Goal: Transaction & Acquisition: Purchase product/service

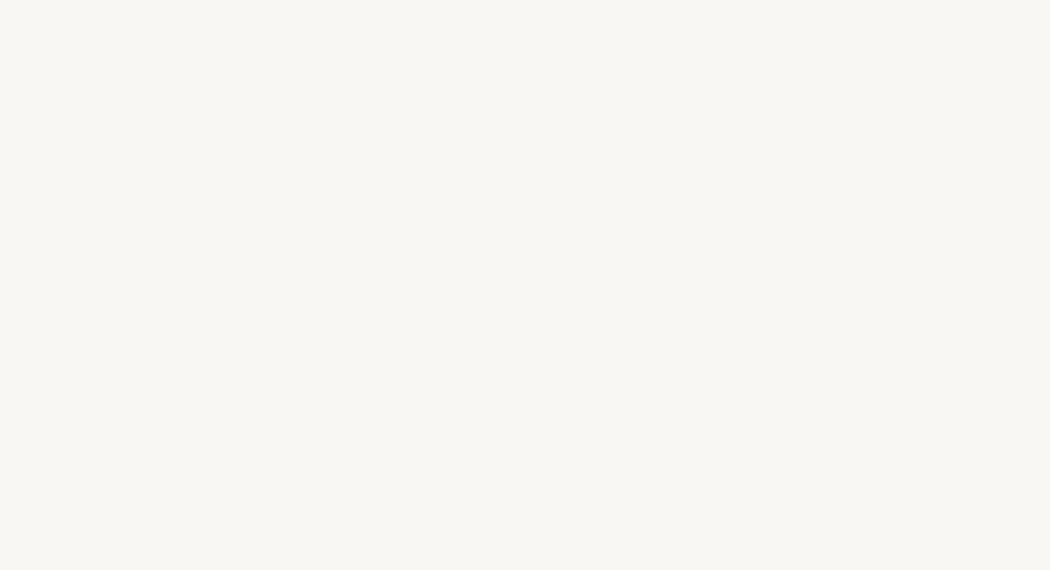
select select "FR"
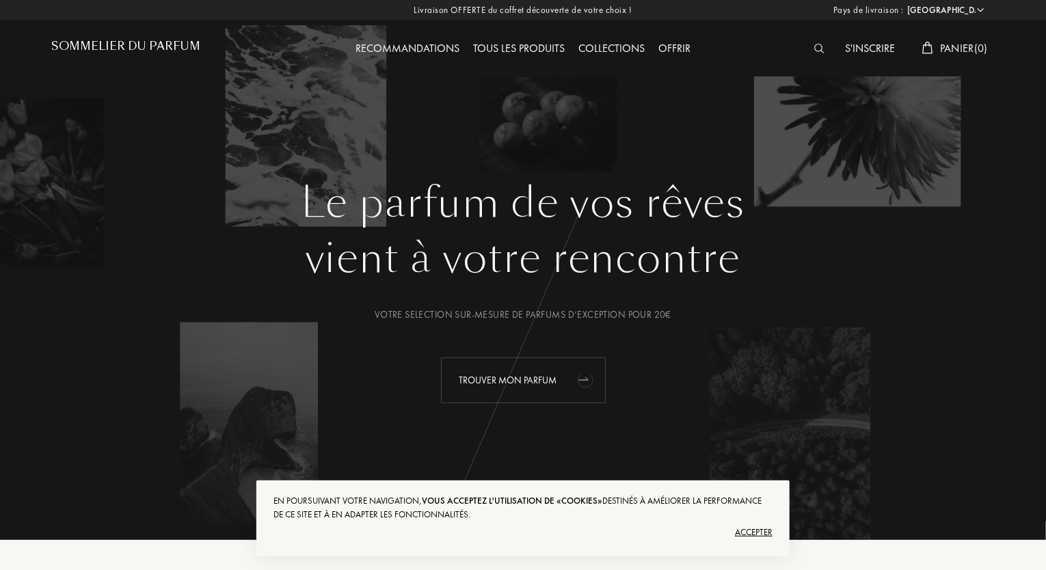
click at [566, 363] on div "Trouver mon parfum" at bounding box center [523, 381] width 165 height 46
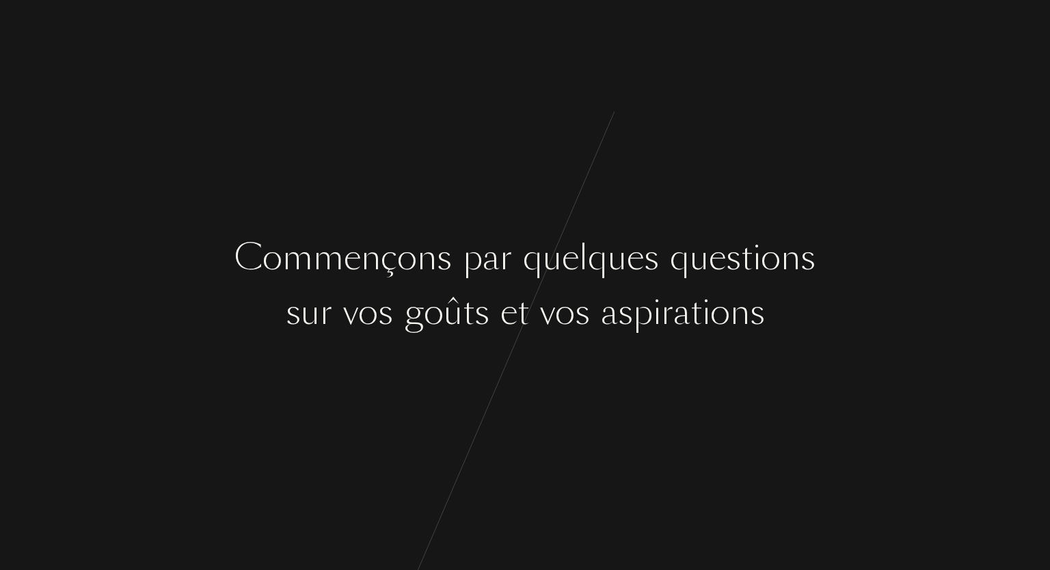
click at [589, 378] on div "C o m m e n ç o n s p a r q u e l q u e s q u e s t i o n s s u r v o s g o û t…" at bounding box center [525, 285] width 1050 height 570
click at [557, 303] on div "o" at bounding box center [565, 312] width 20 height 51
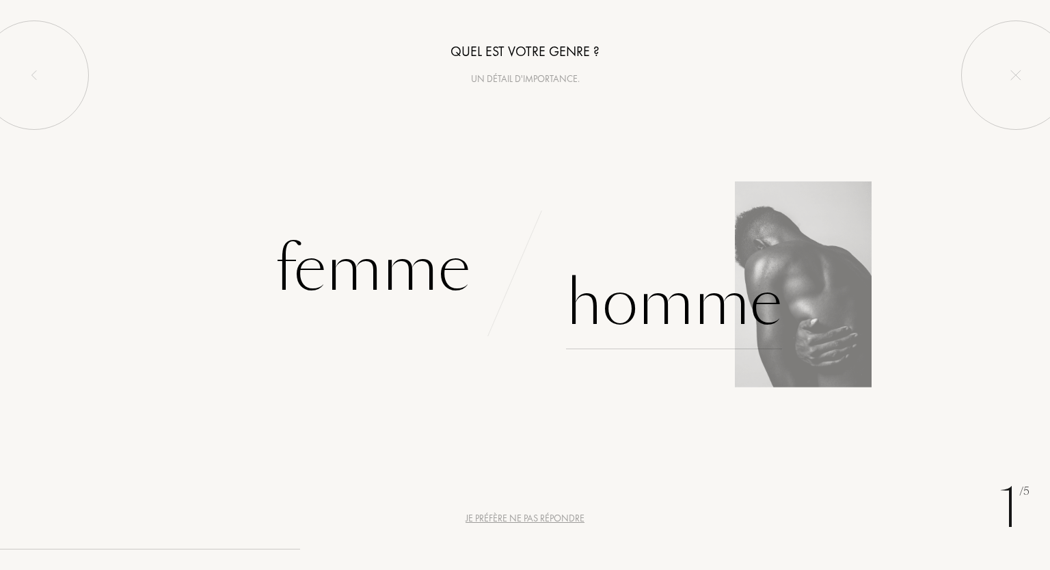
click at [656, 308] on div "Homme" at bounding box center [674, 303] width 216 height 92
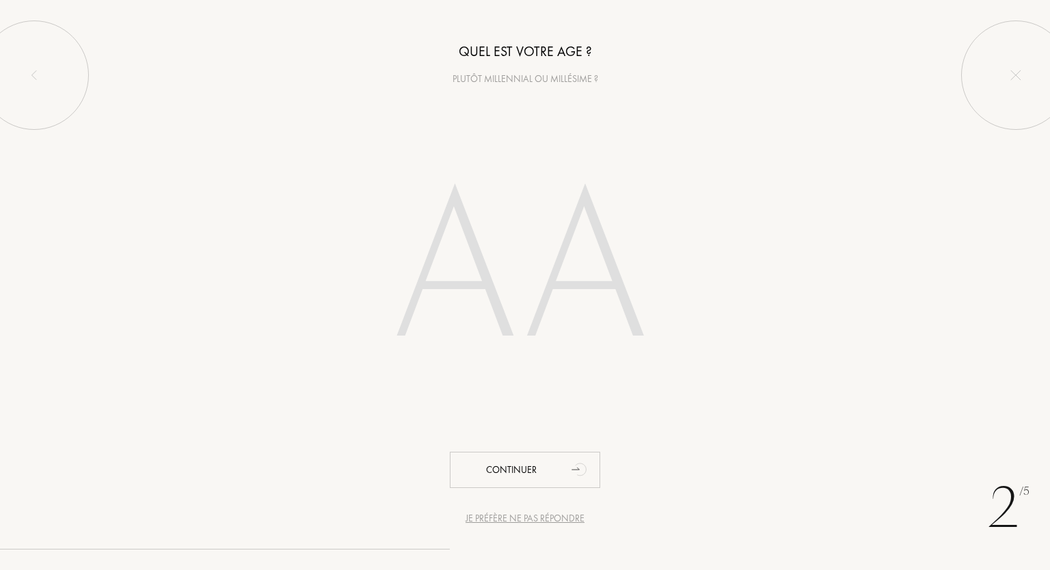
click at [522, 343] on input "number" at bounding box center [525, 272] width 390 height 277
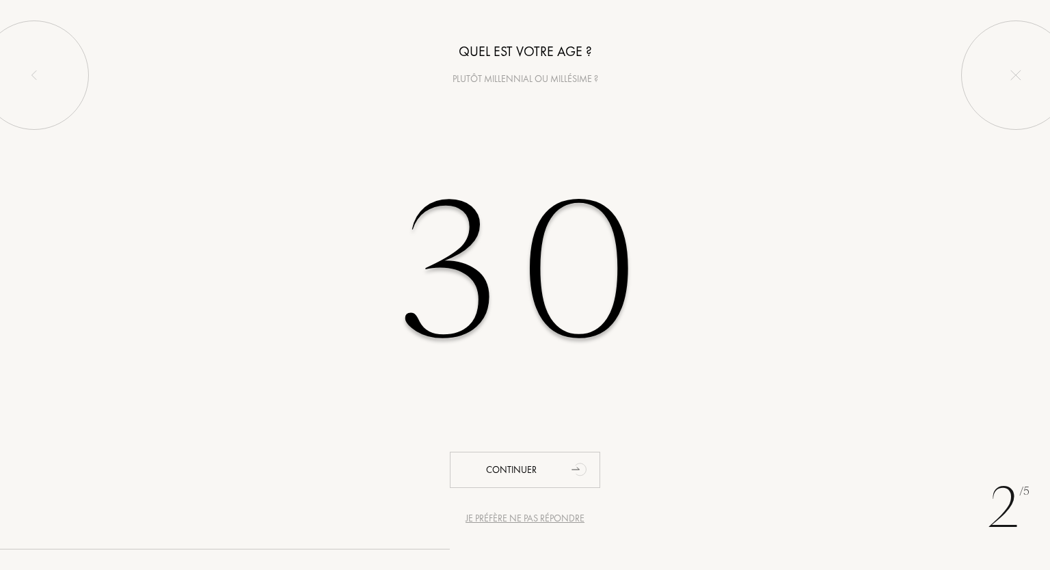
type input "30"
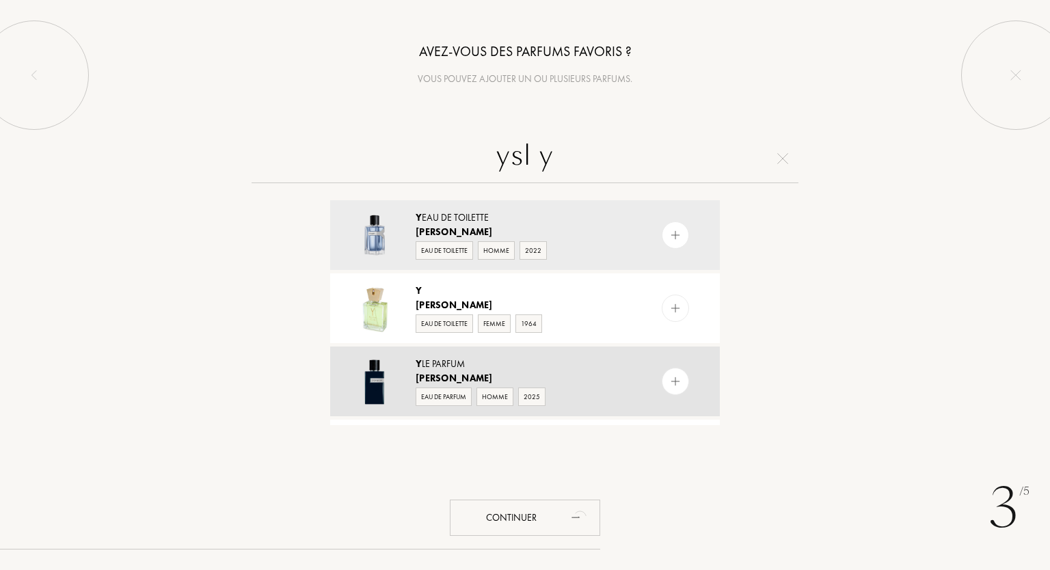
type input "ysl y"
click at [684, 378] on div at bounding box center [675, 381] width 27 height 27
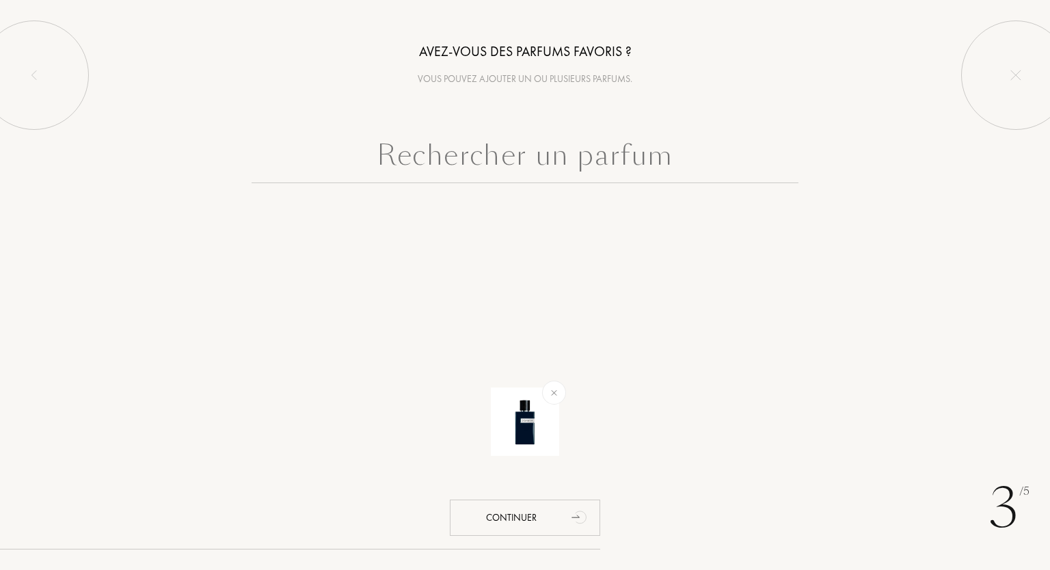
click at [487, 148] on input "text" at bounding box center [525, 158] width 547 height 49
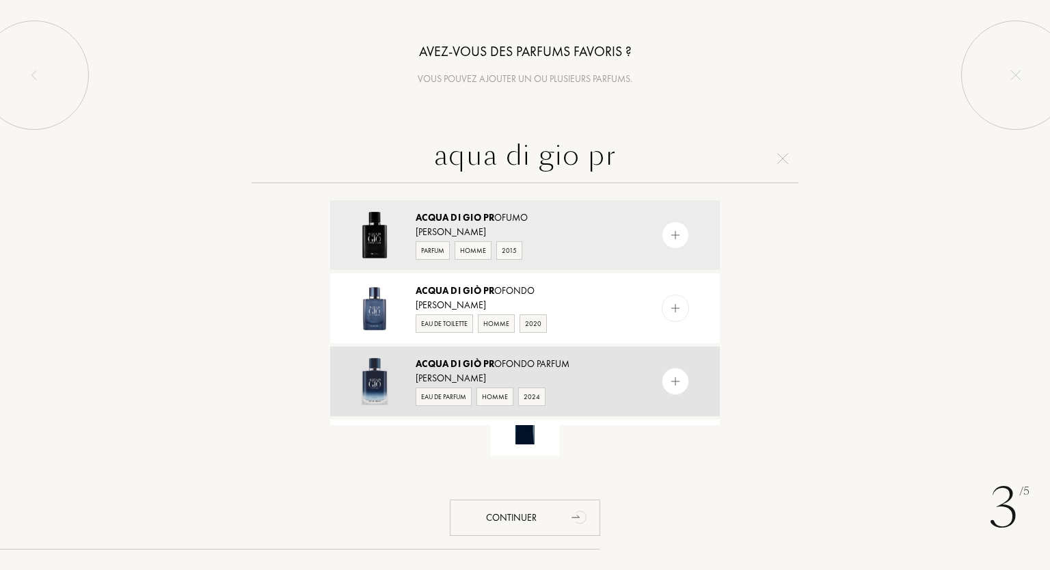
type input "aqua di gio pr"
click at [675, 382] on img at bounding box center [675, 381] width 13 height 13
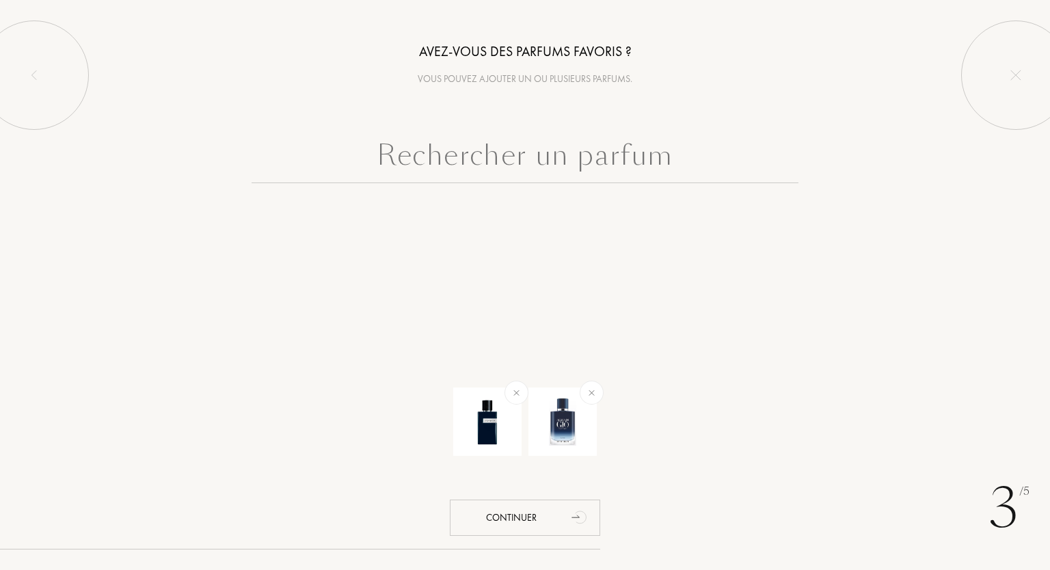
click at [481, 154] on input "text" at bounding box center [525, 158] width 547 height 49
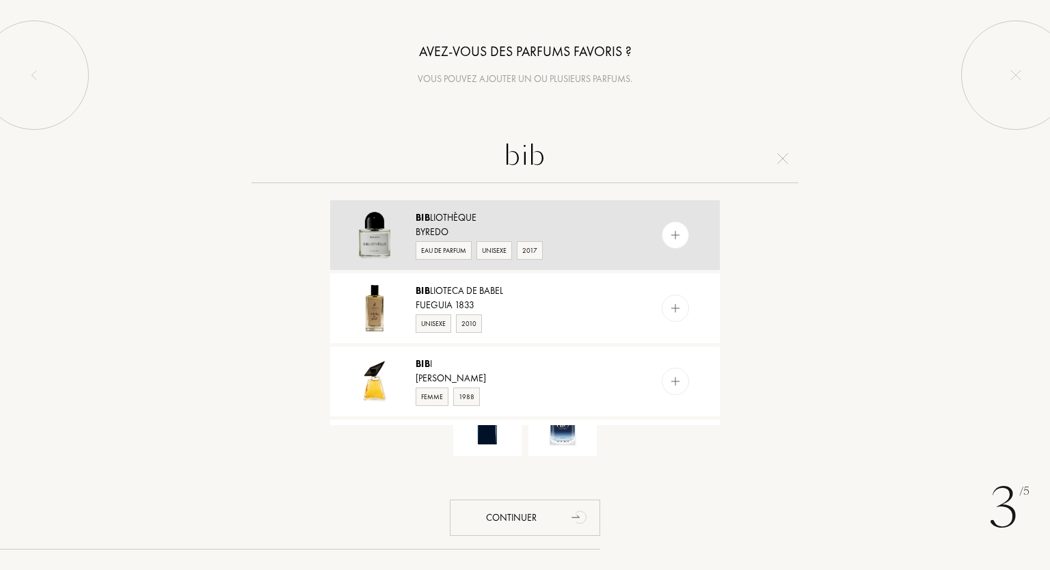
type input "bib"
click at [682, 236] on div at bounding box center [675, 235] width 27 height 27
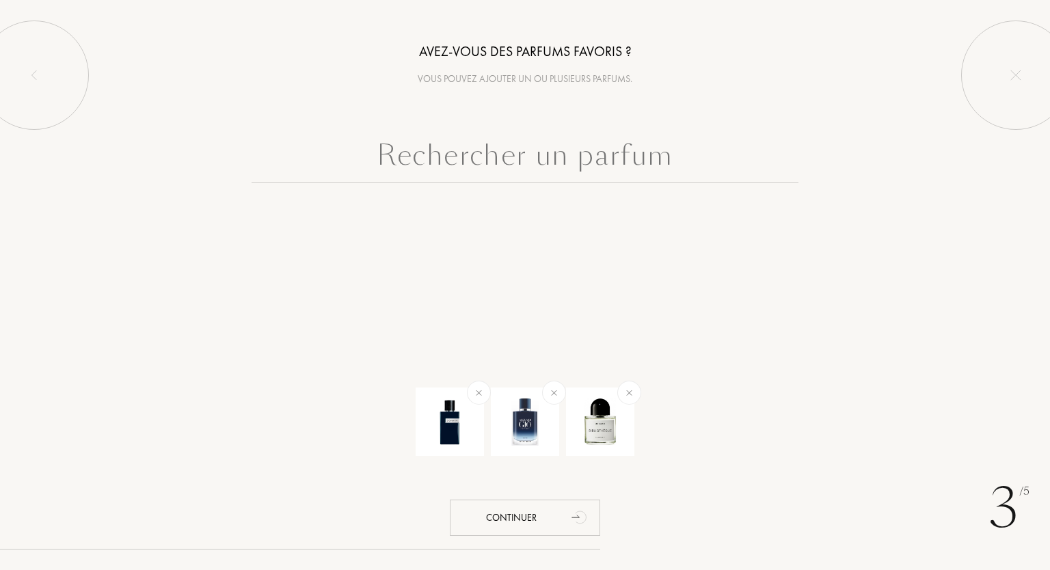
click at [574, 168] on input "text" at bounding box center [525, 158] width 547 height 49
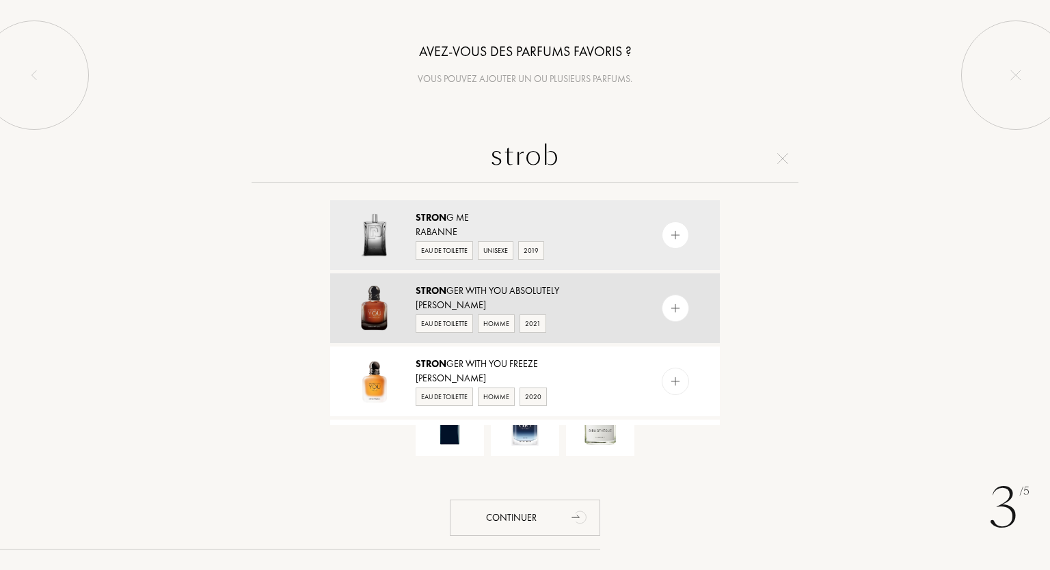
type input "strob"
click at [671, 312] on img at bounding box center [675, 308] width 13 height 13
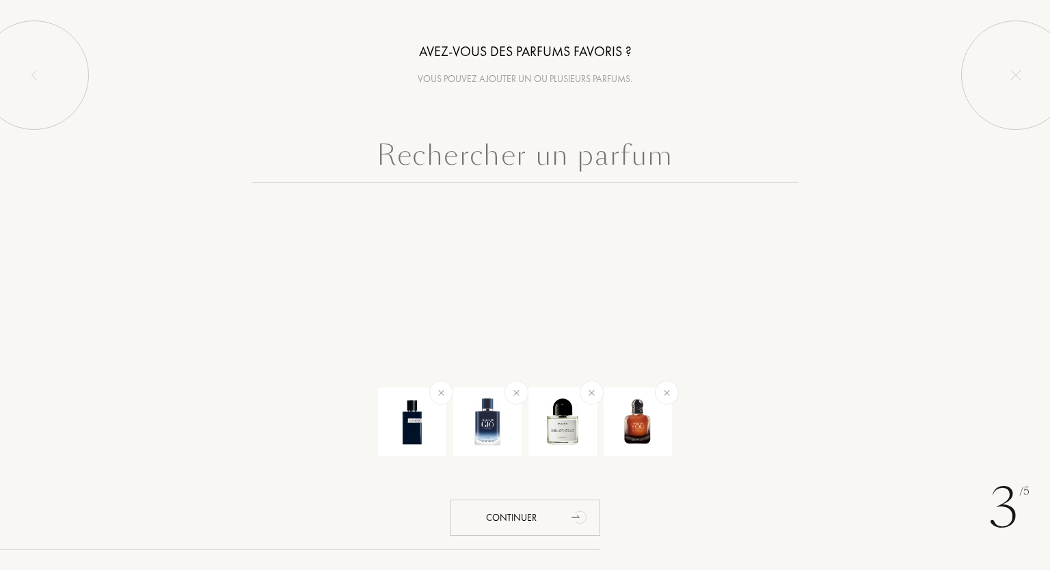
click at [536, 154] on input "text" at bounding box center [525, 158] width 547 height 49
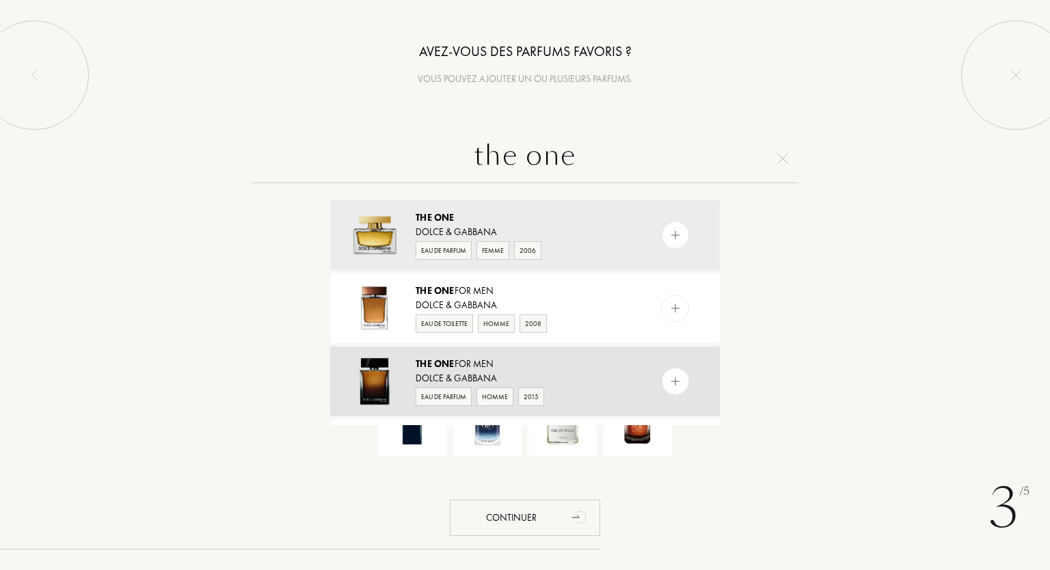
type input "the one"
click at [678, 384] on img at bounding box center [675, 381] width 13 height 13
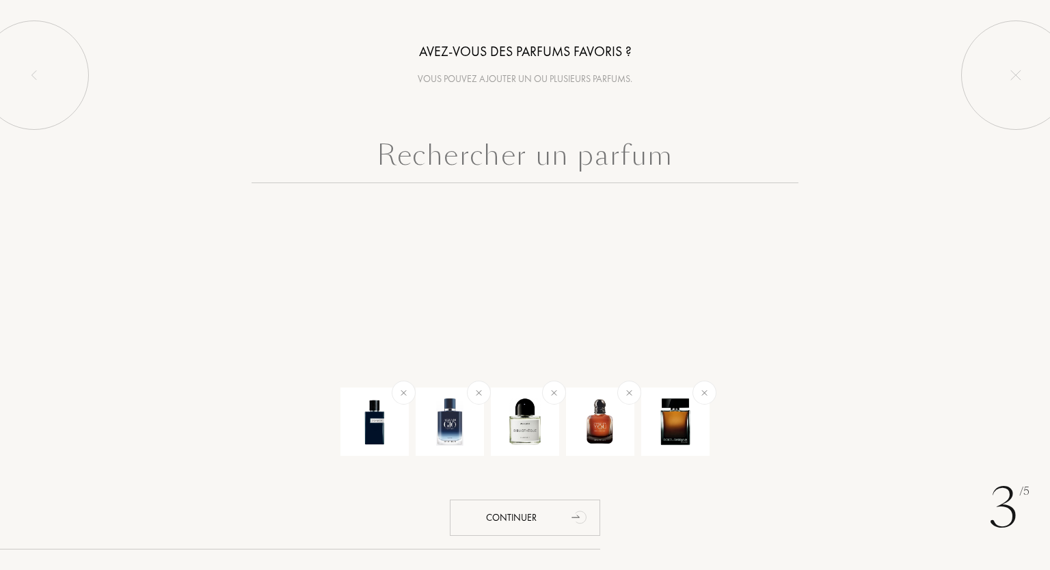
click at [540, 148] on input "text" at bounding box center [525, 158] width 547 height 49
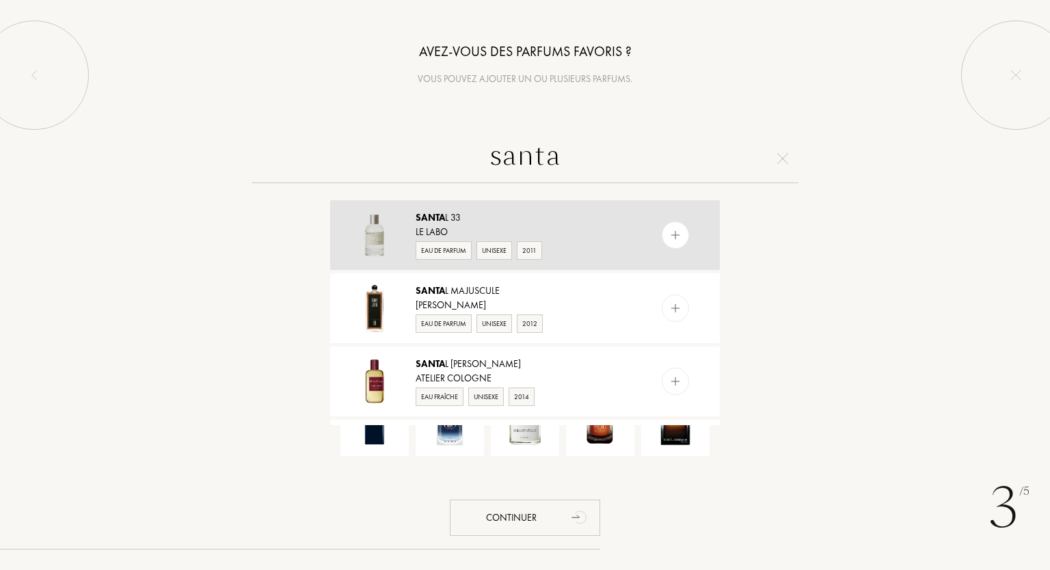
type input "santa"
click at [669, 234] on img at bounding box center [675, 235] width 13 height 13
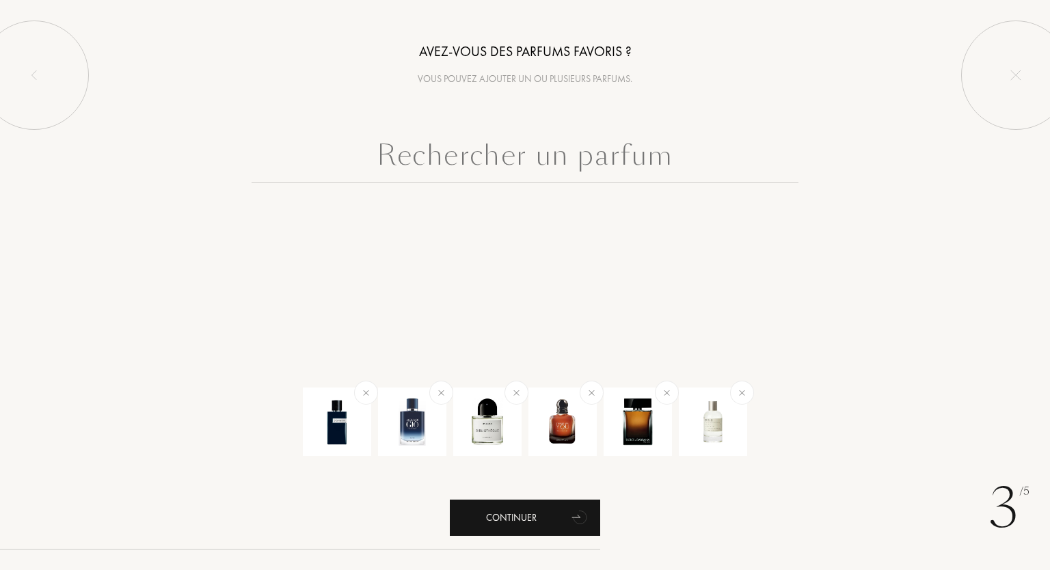
click at [555, 527] on div "Continuer" at bounding box center [525, 518] width 150 height 36
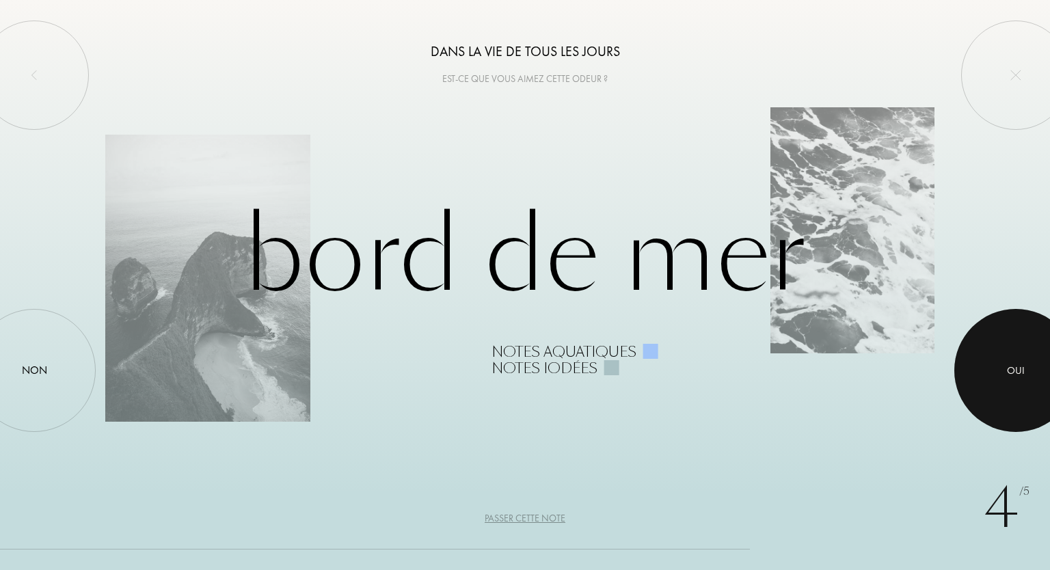
click at [979, 370] on div at bounding box center [1016, 370] width 123 height 123
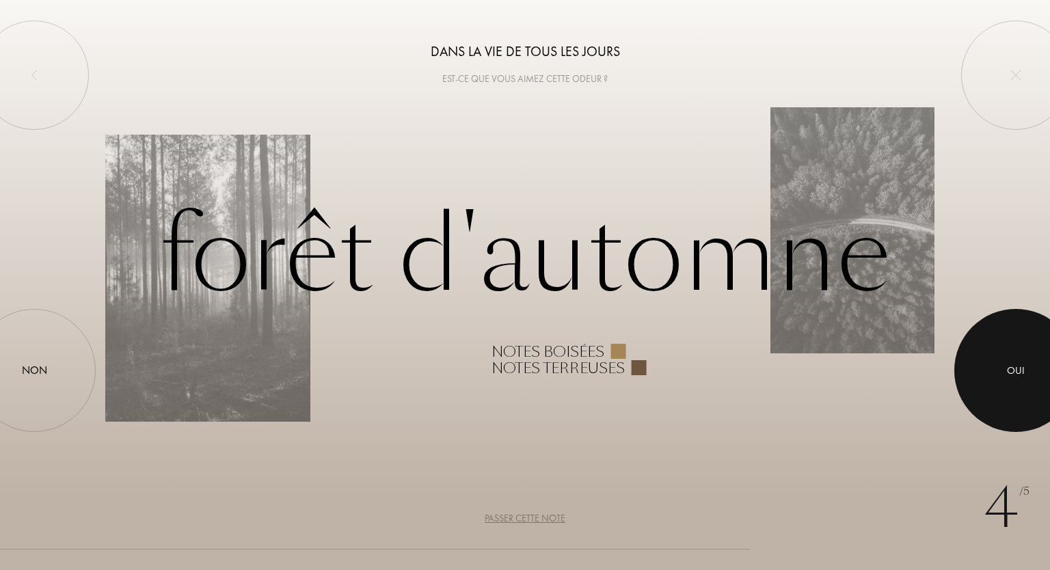
click at [981, 358] on div at bounding box center [1016, 370] width 123 height 123
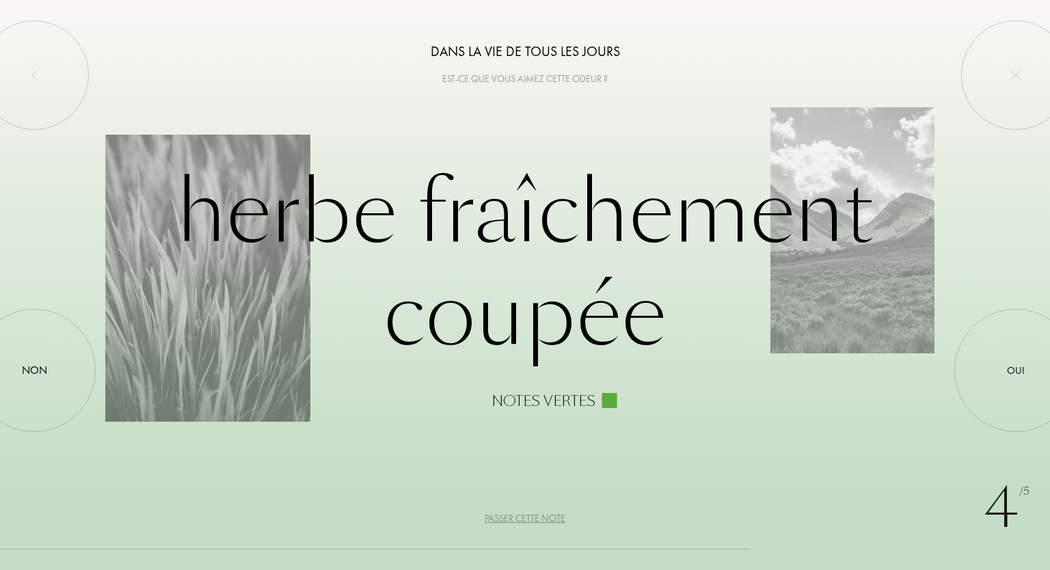
click at [520, 516] on div "Passer cette note" at bounding box center [525, 518] width 81 height 14
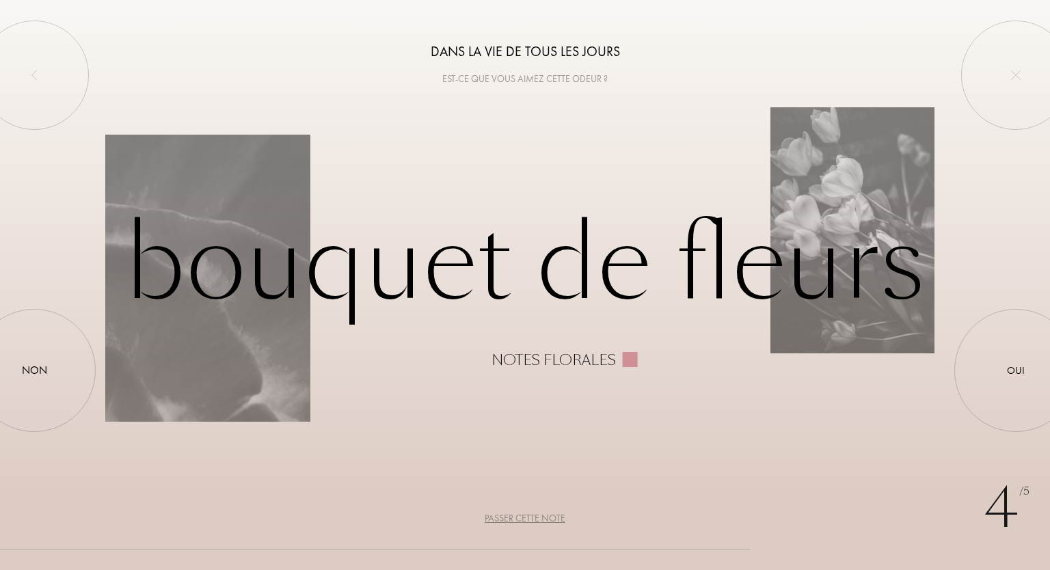
click at [520, 516] on div "Passer cette note" at bounding box center [525, 518] width 81 height 14
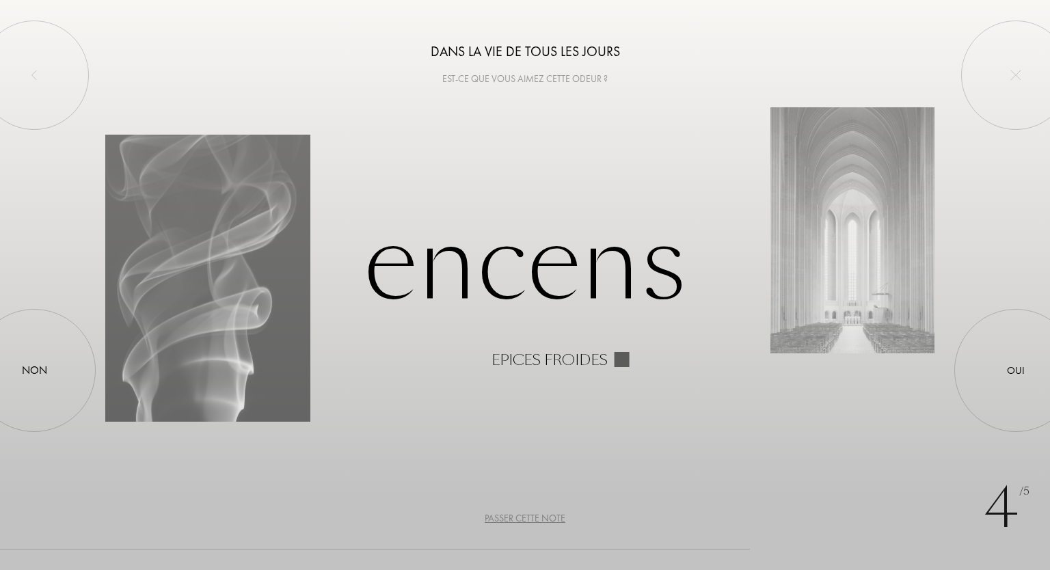
click at [520, 516] on div "Passer cette note" at bounding box center [525, 518] width 81 height 14
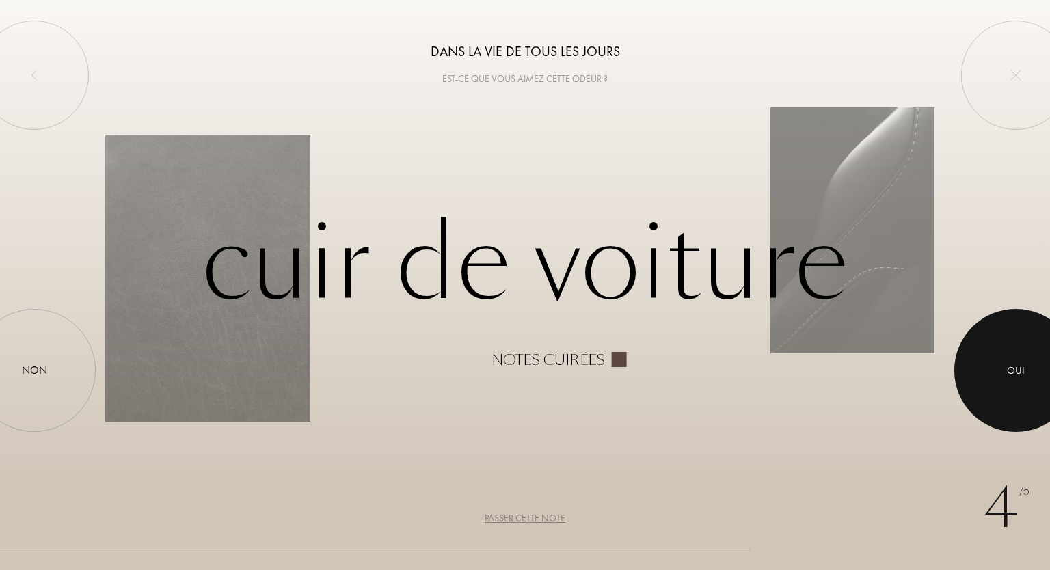
click at [986, 358] on div at bounding box center [1016, 370] width 123 height 123
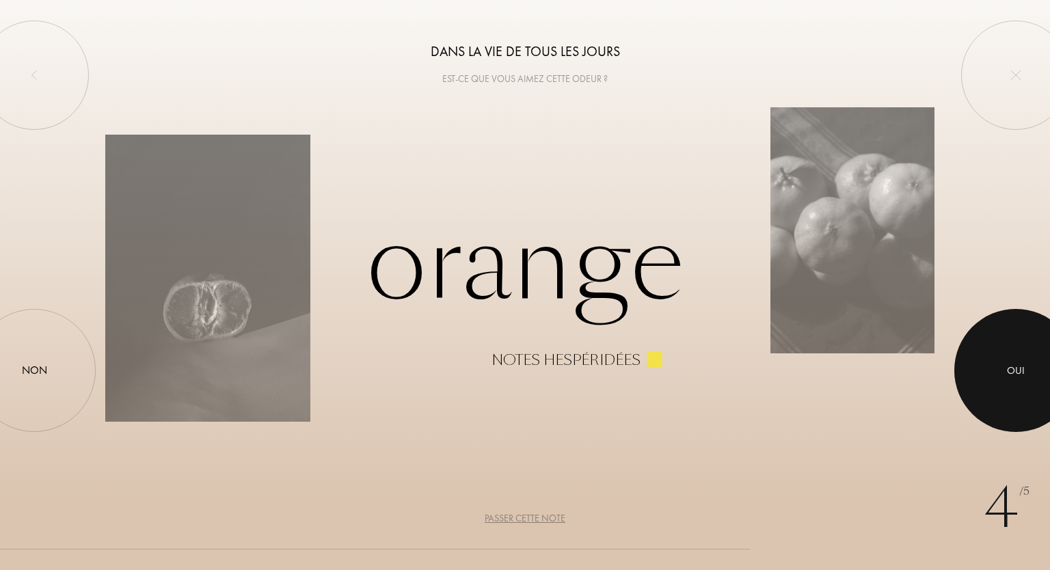
click at [1012, 332] on div at bounding box center [1016, 370] width 123 height 123
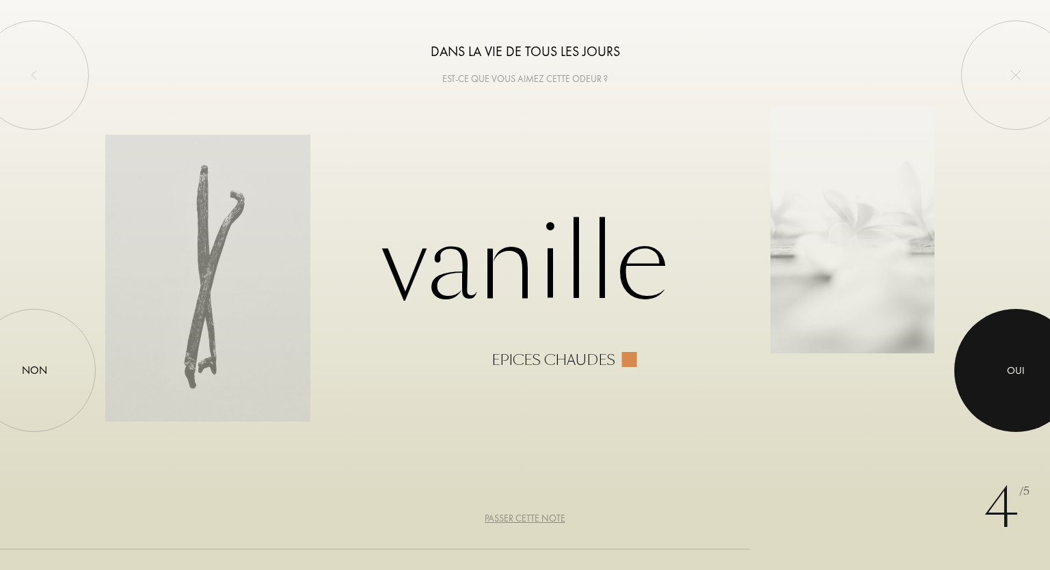
click at [1044, 351] on div at bounding box center [1016, 370] width 123 height 123
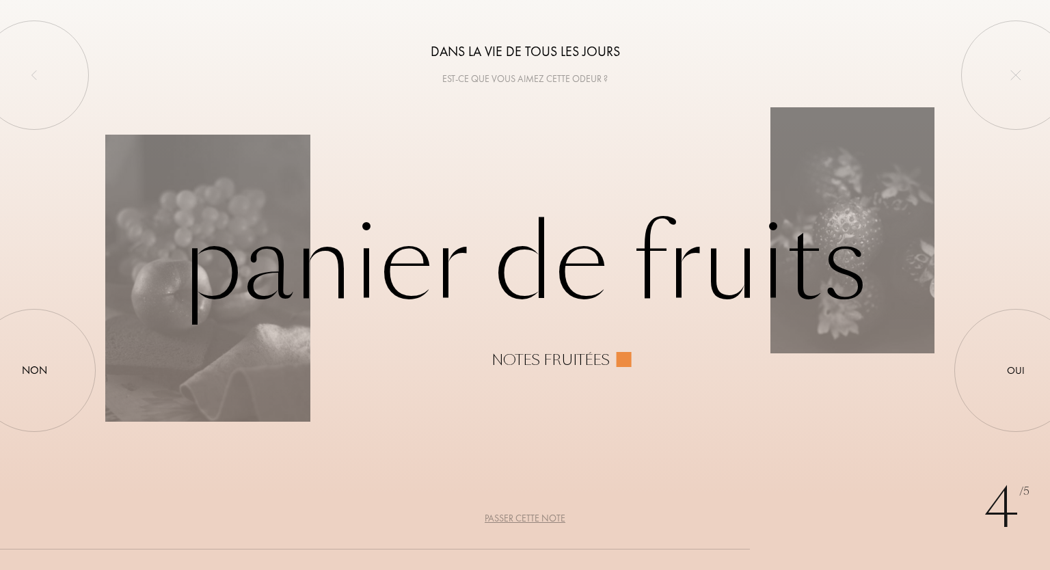
click at [536, 516] on div "Passer cette note" at bounding box center [525, 518] width 81 height 14
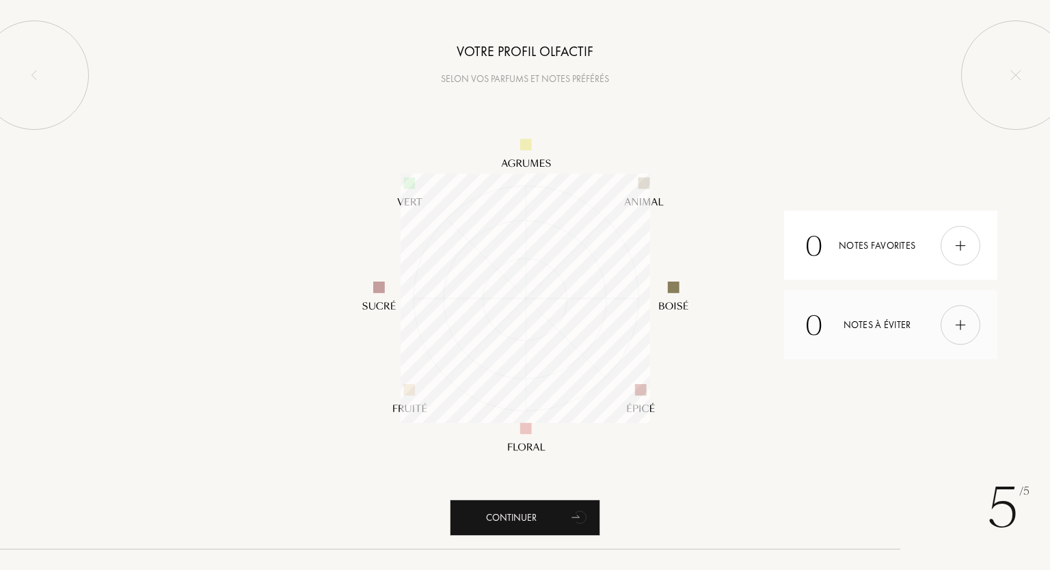
scroll to position [250, 250]
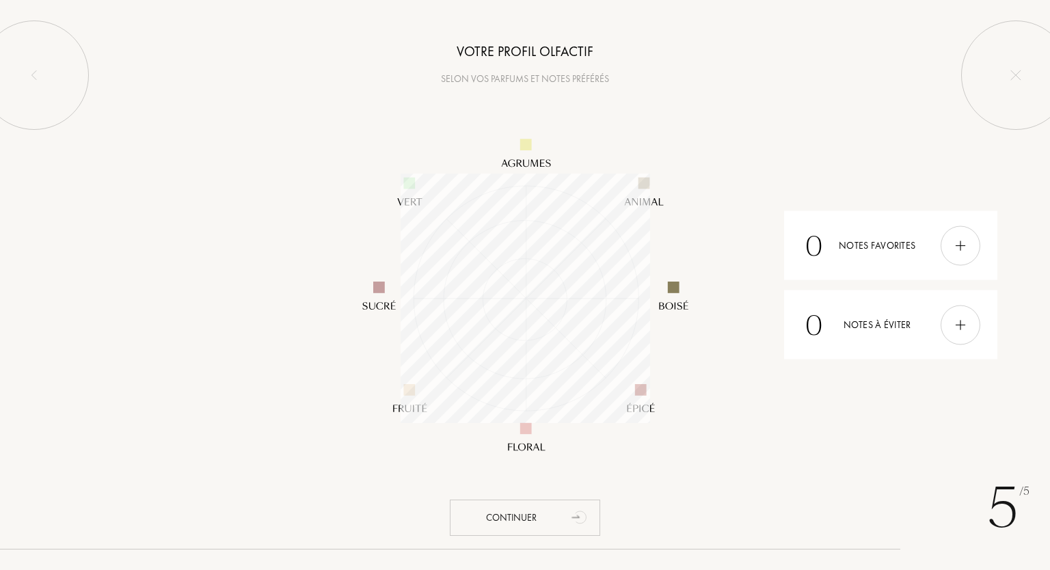
click at [544, 512] on div "Continuer" at bounding box center [525, 518] width 150 height 36
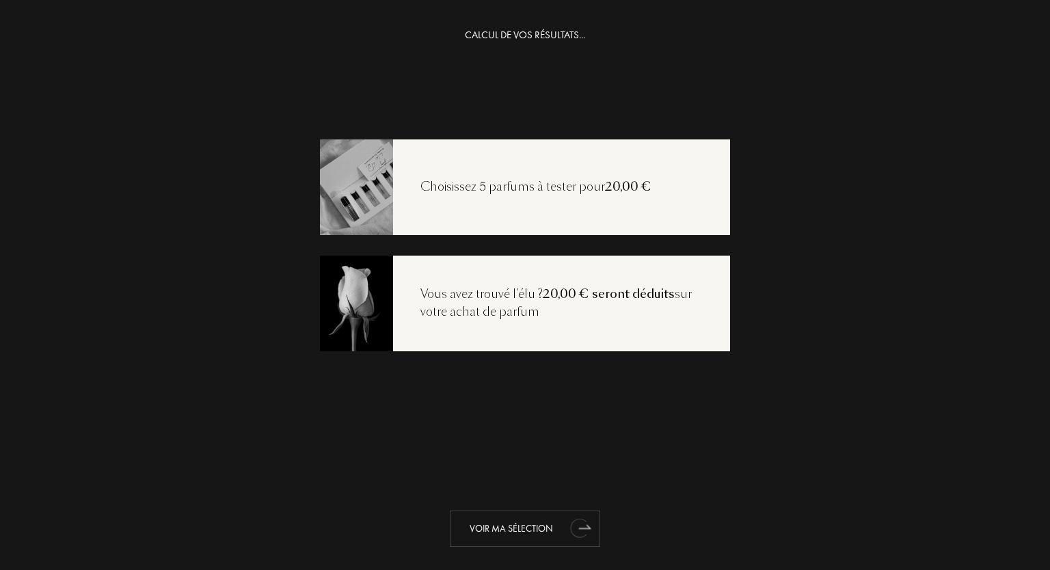
click at [533, 524] on div "Voir ma sélection" at bounding box center [525, 529] width 150 height 36
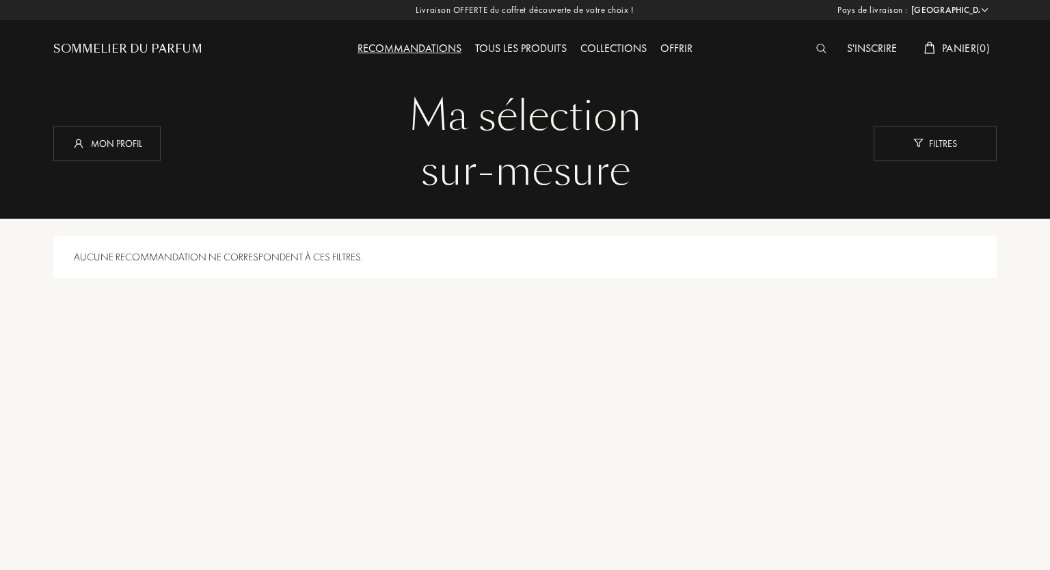
select select "FR"
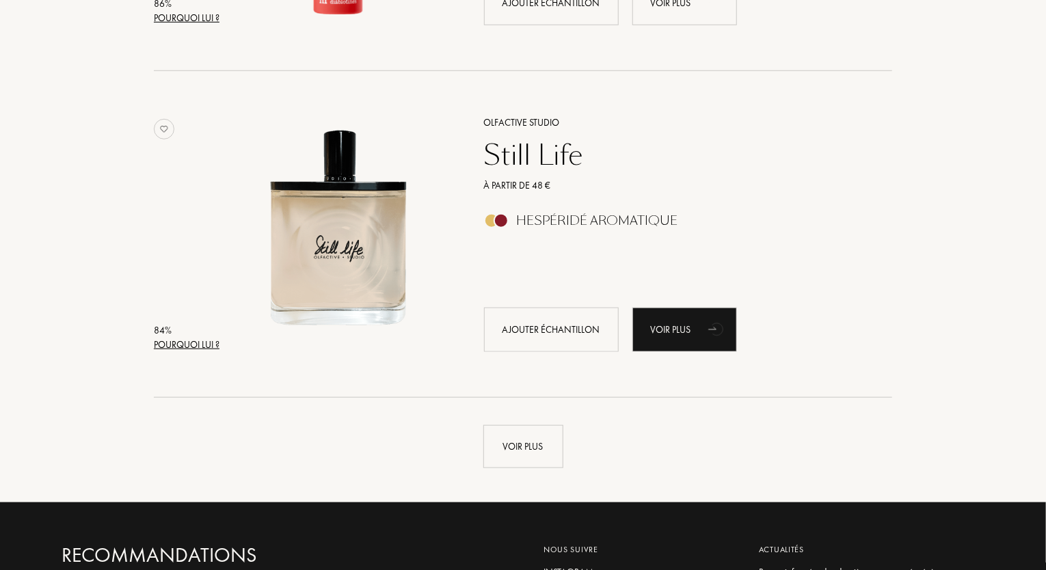
scroll to position [3145, 0]
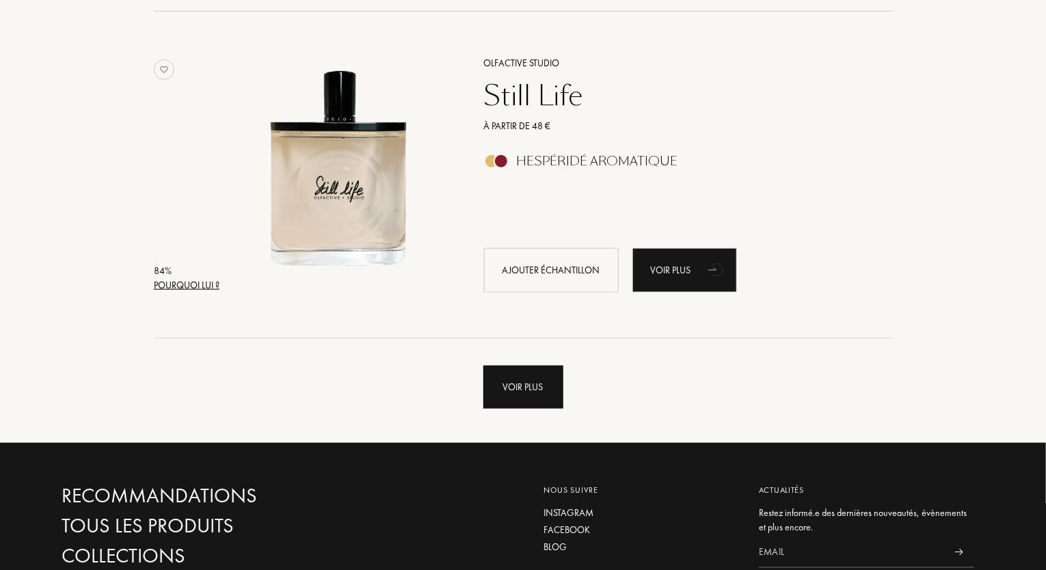
click at [523, 395] on div "Voir plus" at bounding box center [523, 387] width 80 height 43
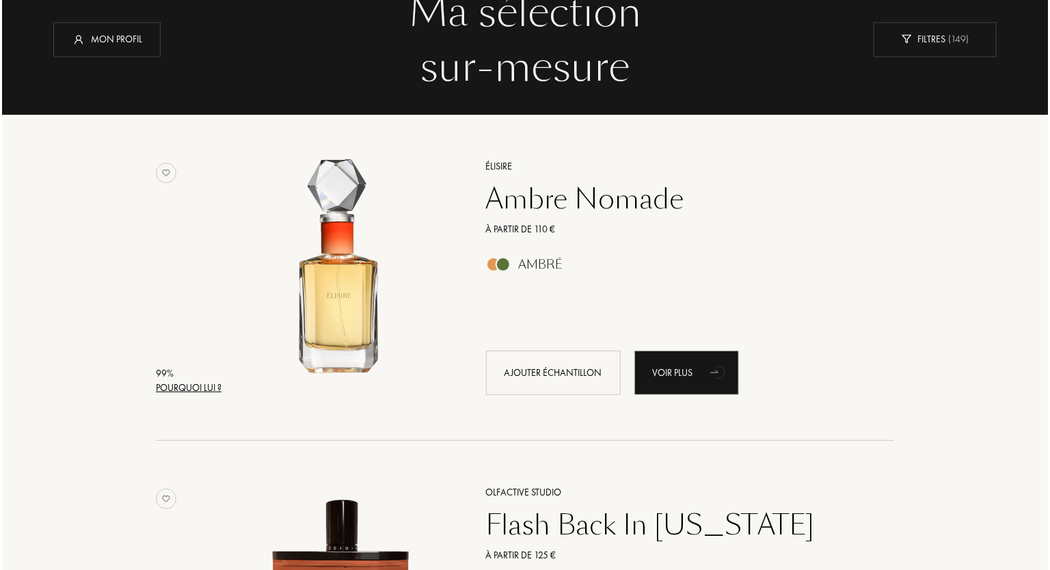
scroll to position [133, 0]
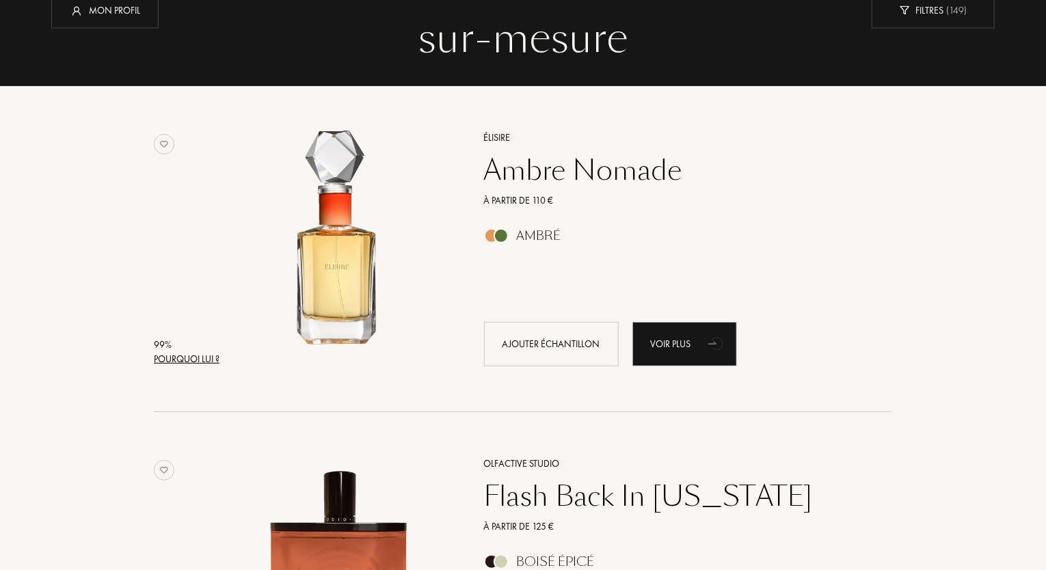
click at [187, 362] on div "Pourquoi lui ?" at bounding box center [187, 359] width 66 height 14
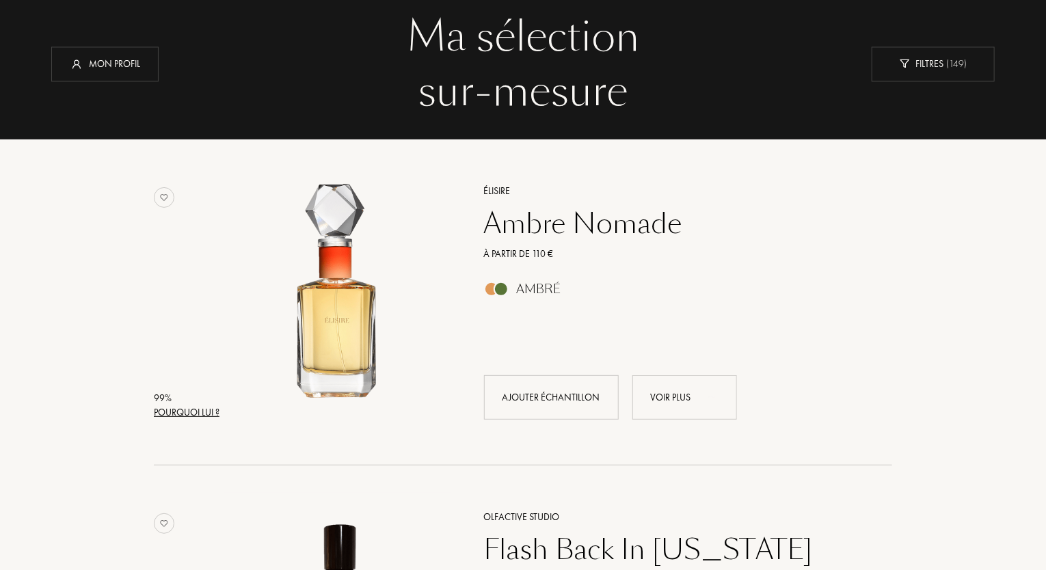
scroll to position [64, 0]
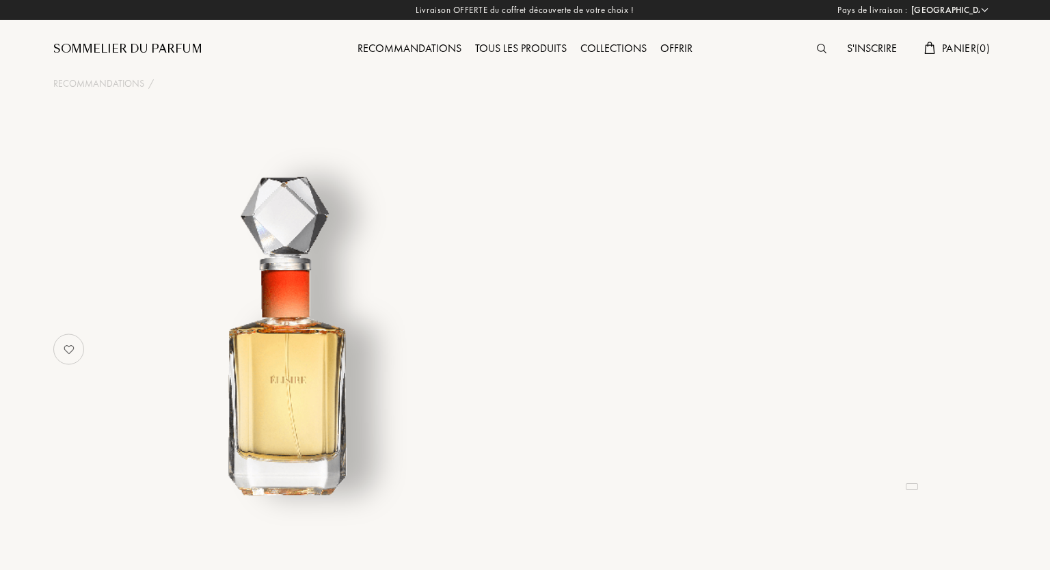
select select "FR"
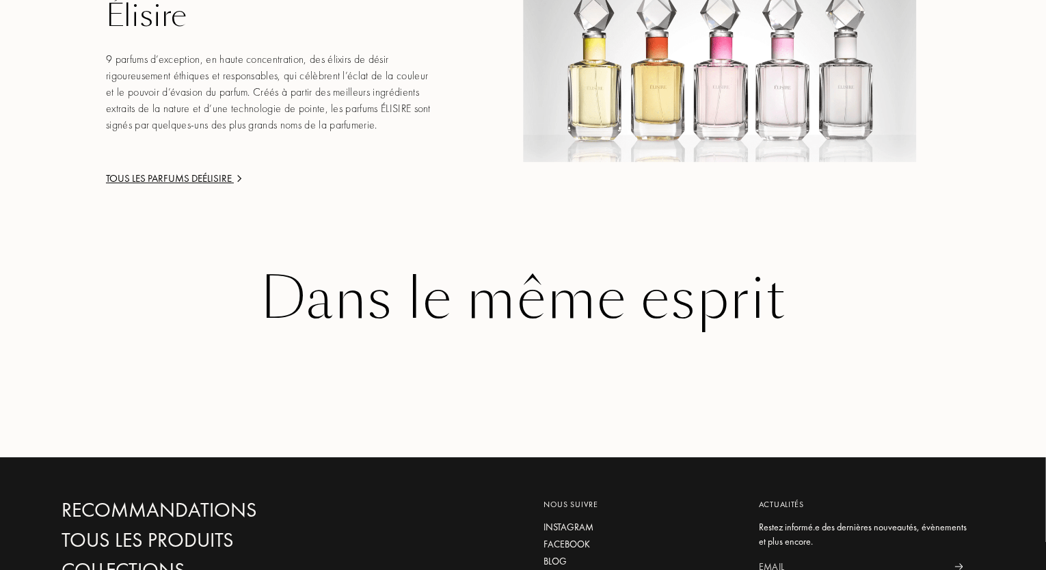
scroll to position [1915, 0]
